Goal: Task Accomplishment & Management: Manage account settings

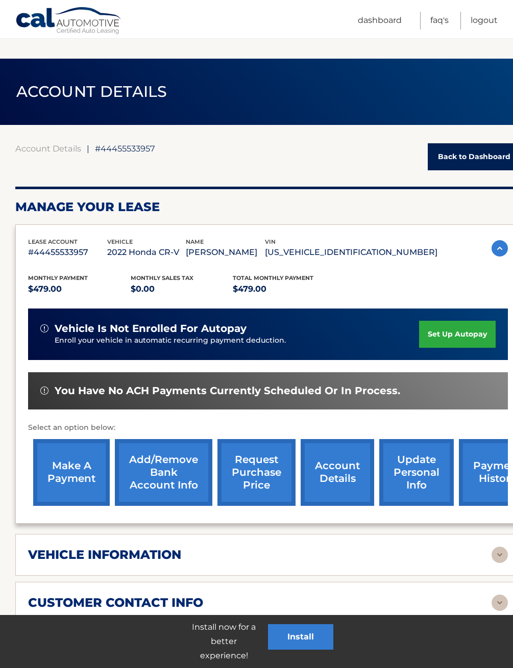
scroll to position [706, 0]
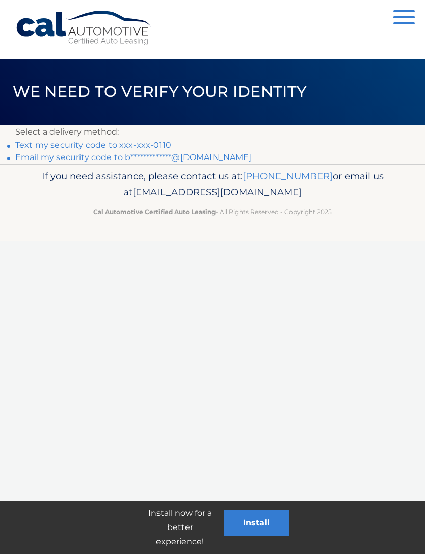
click at [143, 143] on link "Text my security code to xxx-xxx-0110" at bounding box center [93, 145] width 156 height 10
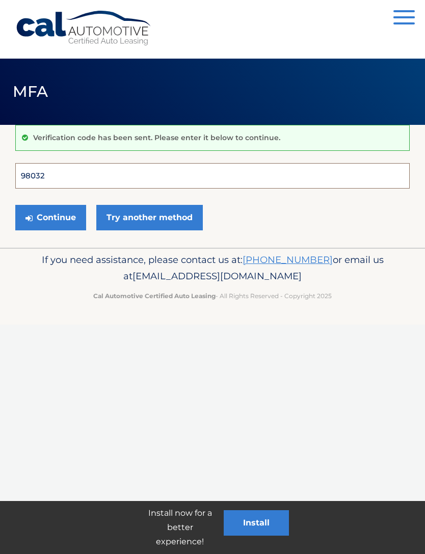
type input "980321"
click at [50, 217] on button "Continue" at bounding box center [50, 218] width 71 height 26
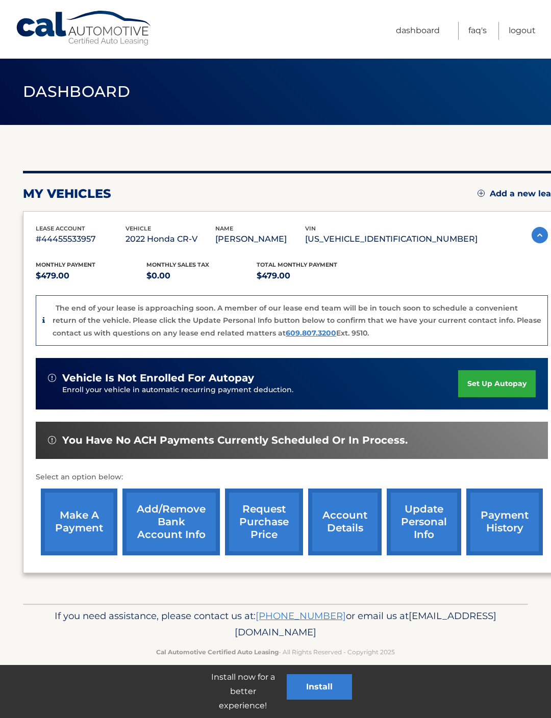
click at [341, 533] on link "account details" at bounding box center [344, 522] width 73 height 67
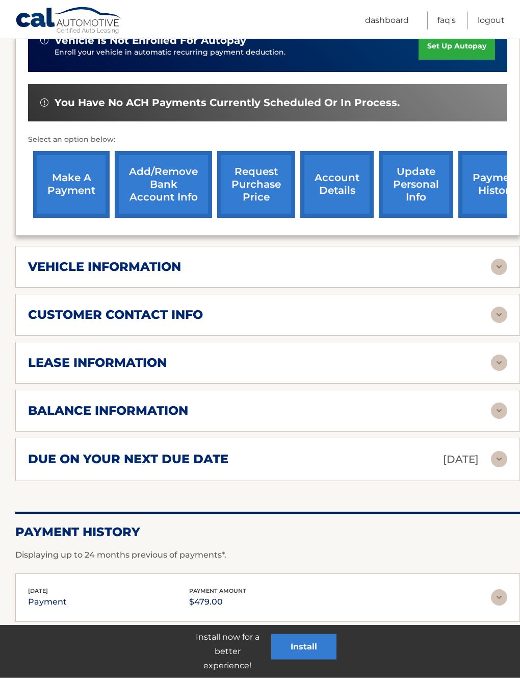
scroll to position [289, 0]
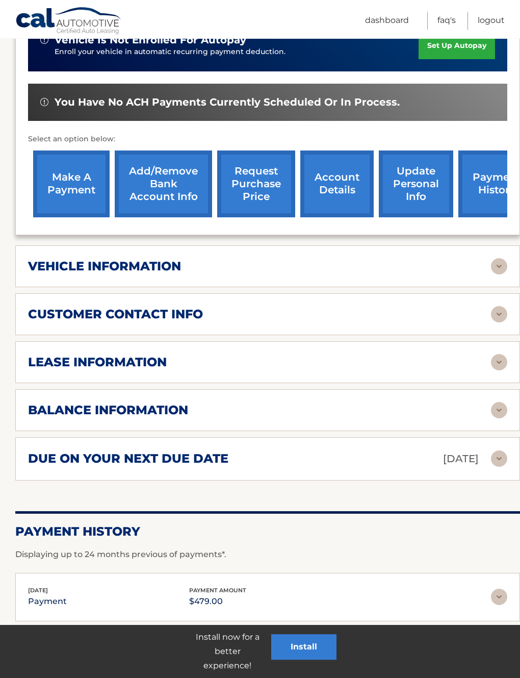
click at [503, 267] on img at bounding box center [499, 266] width 16 height 16
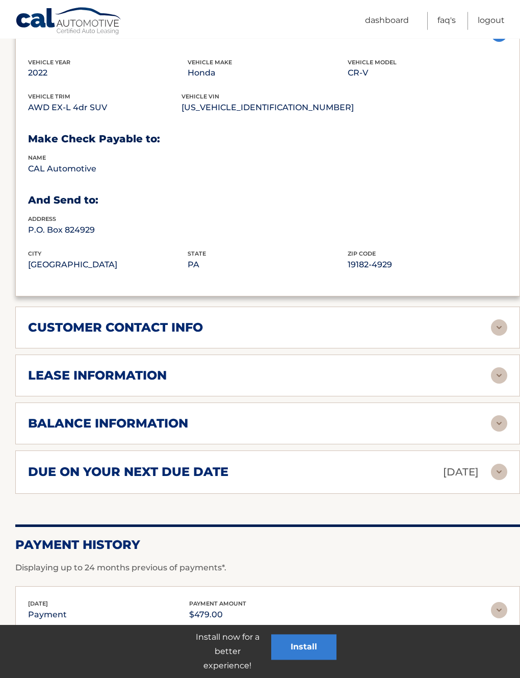
scroll to position [535, 0]
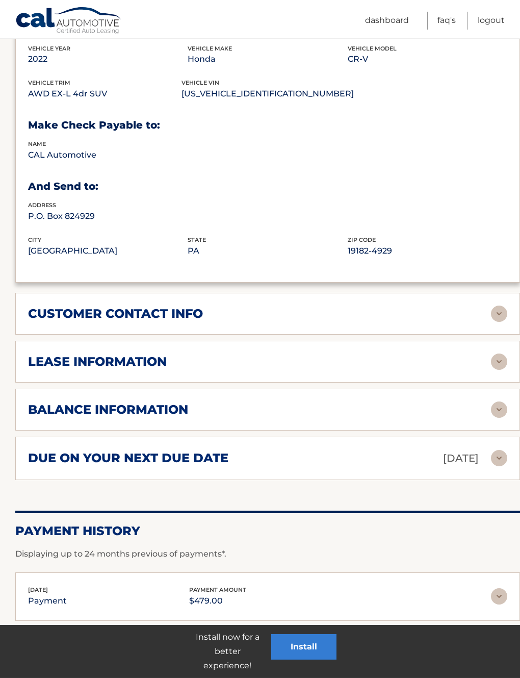
click at [502, 307] on img at bounding box center [499, 314] width 16 height 16
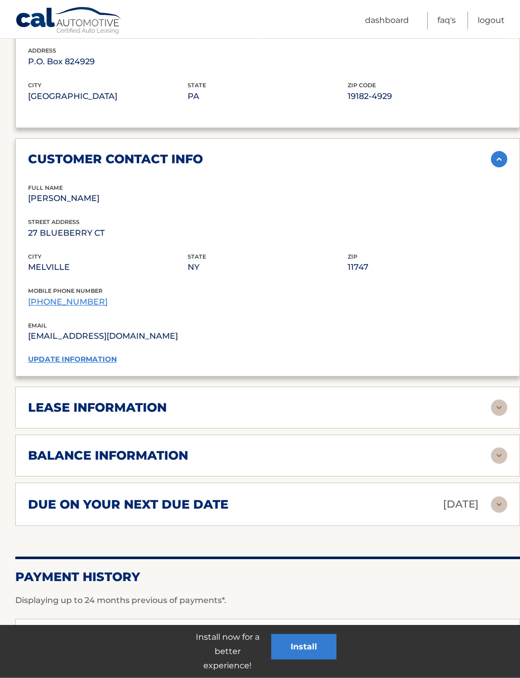
scroll to position [691, 0]
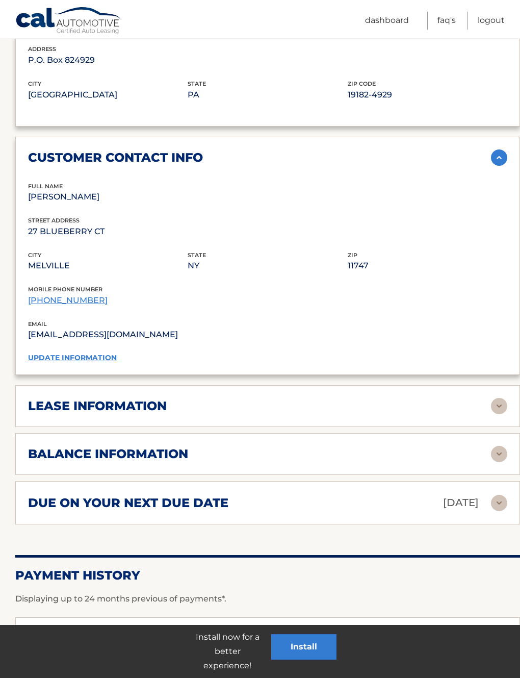
click at [502, 403] on img at bounding box center [499, 406] width 16 height 16
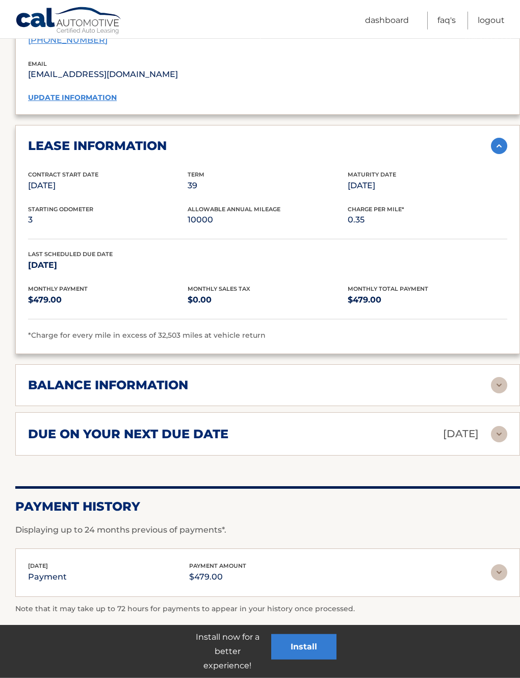
scroll to position [953, 0]
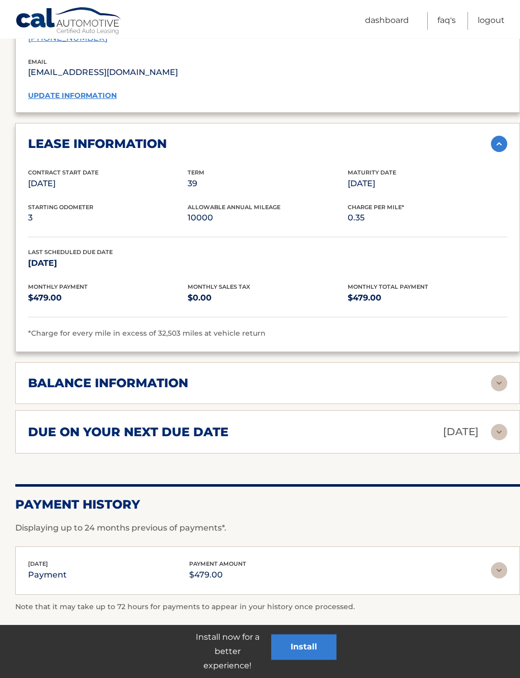
click at [499, 383] on img at bounding box center [499, 383] width 16 height 16
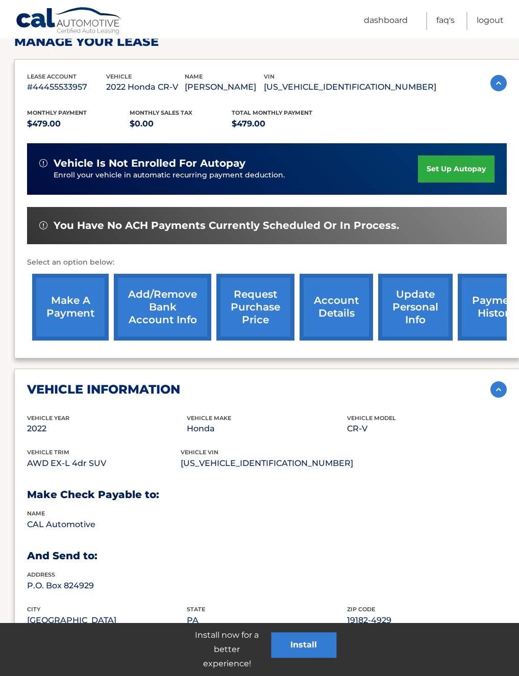
scroll to position [147, 1]
